Goal: Task Accomplishment & Management: Complete application form

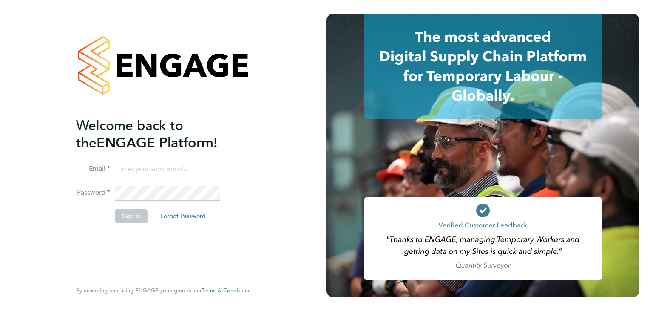
type input "[EMAIL_ADDRESS][DOMAIN_NAME]"
click at [130, 217] on button "Sign In" at bounding box center [131, 216] width 32 height 14
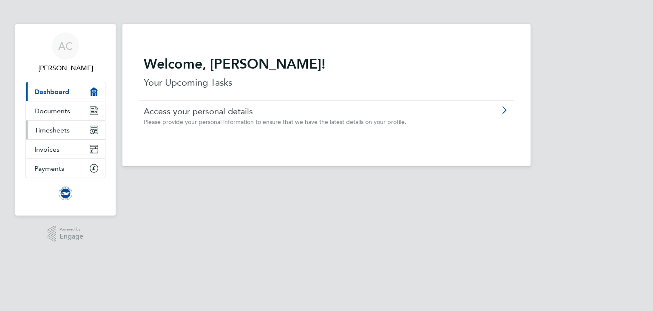
click at [48, 130] on span "Timesheets" at bounding box center [51, 130] width 35 height 8
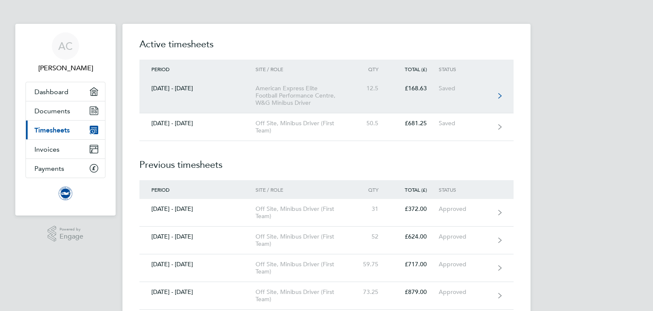
click at [267, 100] on div "American Express Elite Football Performance Centre, W&G Minibus Driver" at bounding box center [304, 96] width 97 height 22
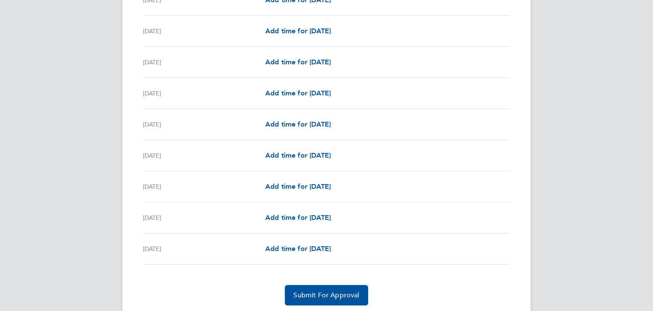
scroll to position [970, 0]
click at [292, 184] on span "Add time for [DATE]" at bounding box center [298, 185] width 66 height 8
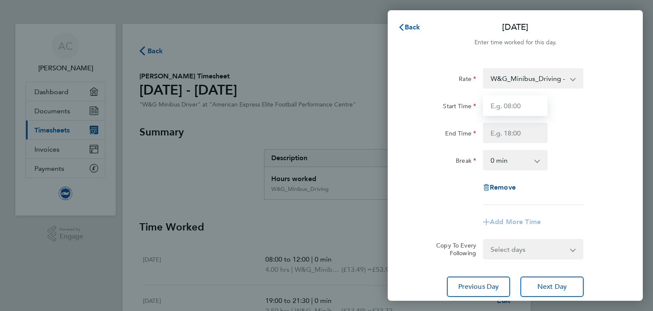
click at [509, 107] on input "Start Time" at bounding box center [515, 105] width 65 height 20
type input "07:30"
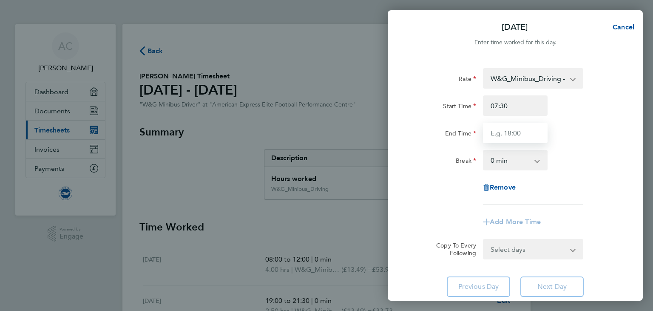
click at [523, 134] on input "End Time" at bounding box center [515, 132] width 65 height 20
type input "12:00"
click at [404, 178] on div "Rate W&G_Minibus_Driving - 13.49 Start Time 07:30 End Time 12:00 Break 0 min 15…" at bounding box center [515, 182] width 255 height 249
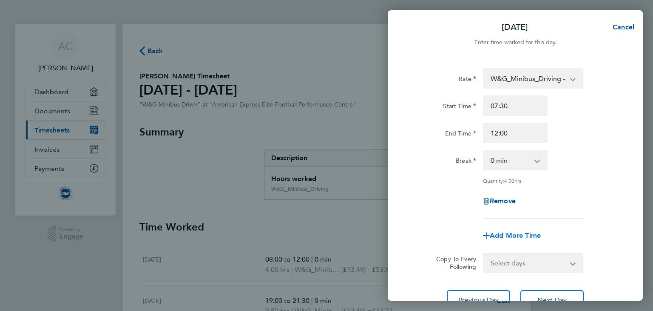
click at [529, 233] on span "Add More Time" at bounding box center [515, 235] width 51 height 8
select select "null"
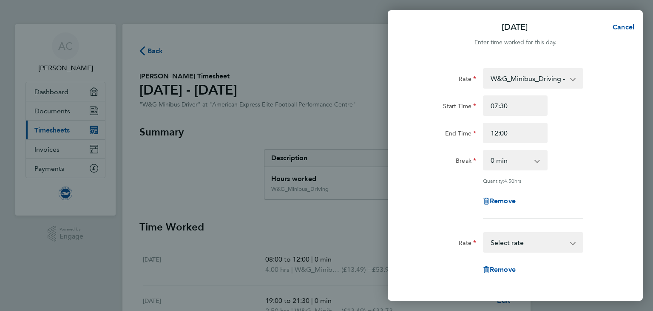
click at [519, 241] on select "W&G_Minibus_Driving - 13.49 Select rate" at bounding box center [528, 242] width 88 height 19
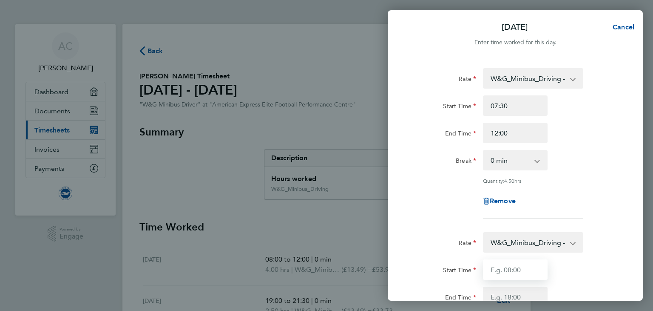
click at [513, 272] on input "Start Time" at bounding box center [515, 269] width 65 height 20
type input "14:00"
click at [422, 218] on div at bounding box center [515, 218] width 214 height 0
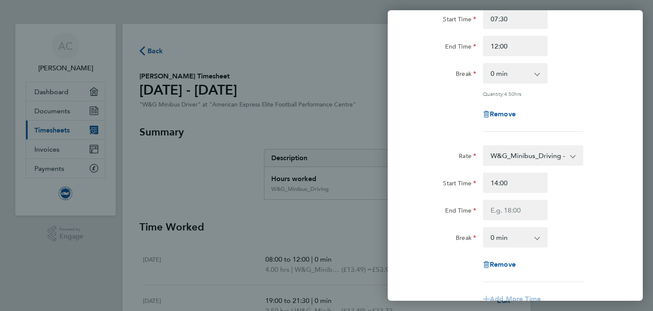
scroll to position [102, 0]
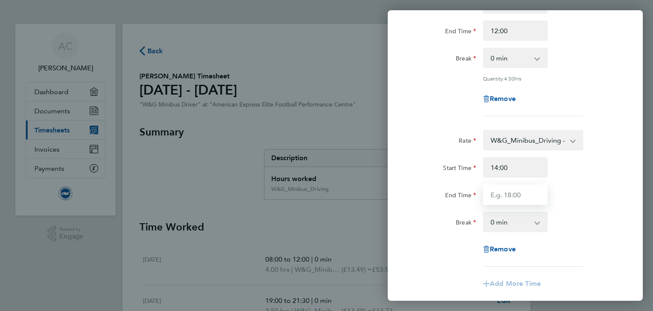
click at [527, 199] on input "End Time" at bounding box center [515, 194] width 65 height 20
type input "15:30"
click at [433, 130] on div "Rate" at bounding box center [444, 138] width 65 height 17
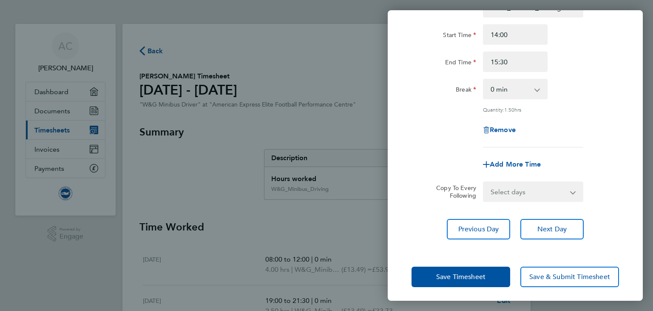
scroll to position [236, 0]
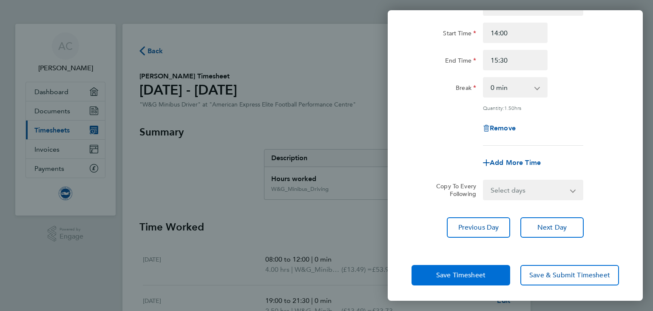
click at [452, 272] on span "Save Timesheet" at bounding box center [460, 275] width 49 height 9
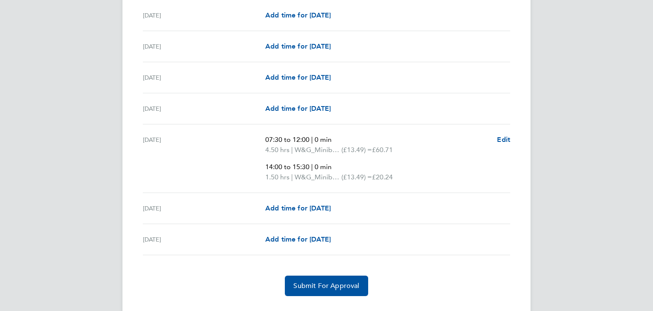
scroll to position [999, 0]
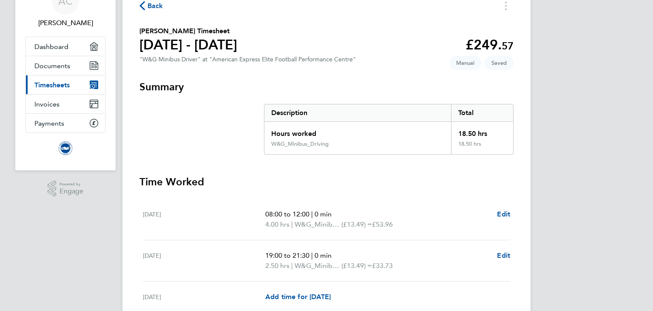
scroll to position [0, 0]
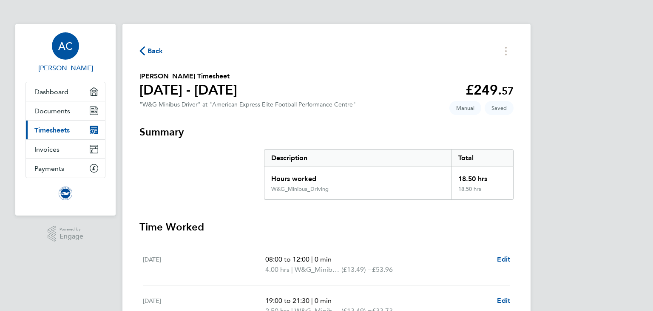
click at [65, 55] on div "AC" at bounding box center [65, 45] width 27 height 27
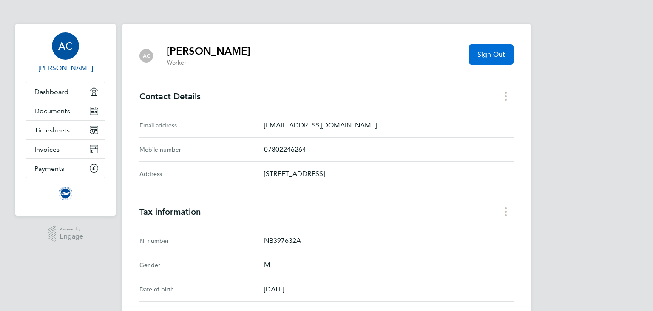
click at [478, 55] on span "Sign Out" at bounding box center [492, 54] width 28 height 9
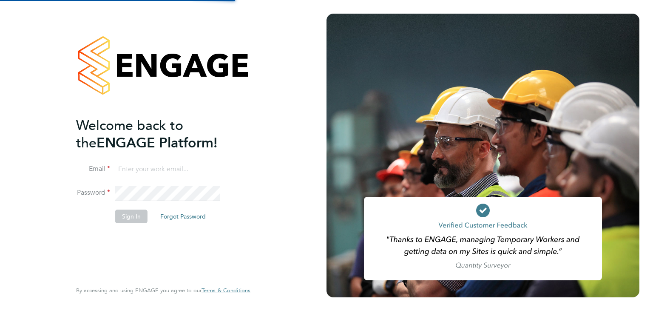
type input "[EMAIL_ADDRESS][DOMAIN_NAME]"
